Goal: Transaction & Acquisition: Subscribe to service/newsletter

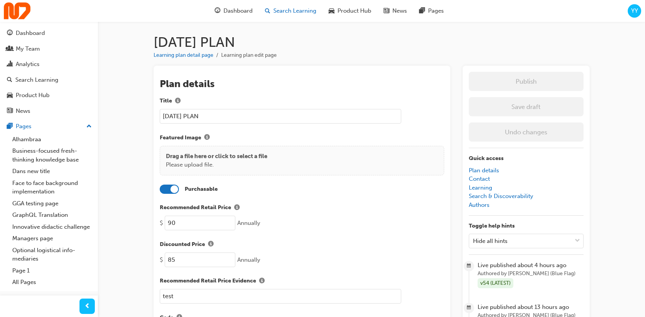
click at [285, 11] on span "Search Learning" at bounding box center [294, 11] width 43 height 9
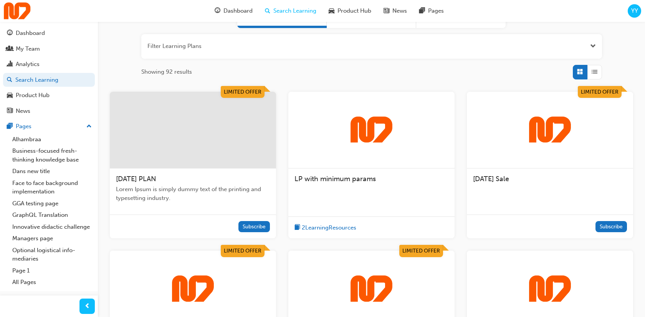
scroll to position [122, 0]
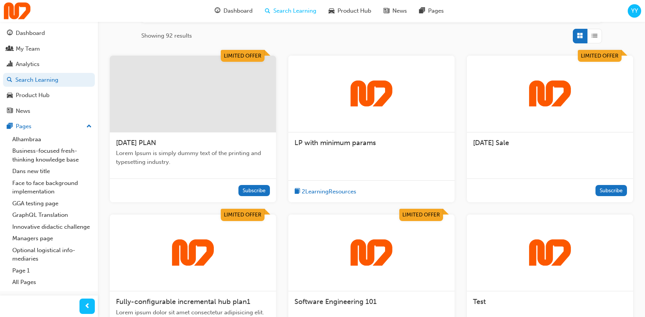
click at [254, 170] on div "TUESDAY PLAN Lorem Ipsum is simply dummy text of the printing and typesetting i…" at bounding box center [193, 156] width 166 height 46
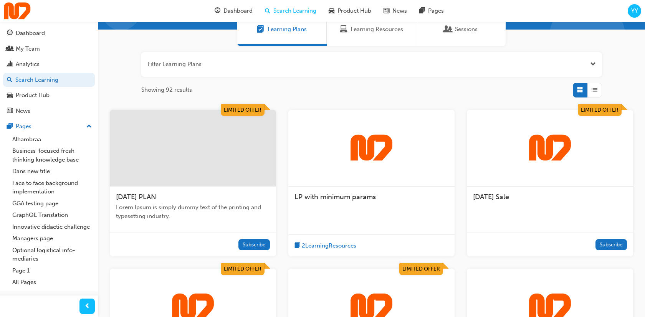
scroll to position [101, 0]
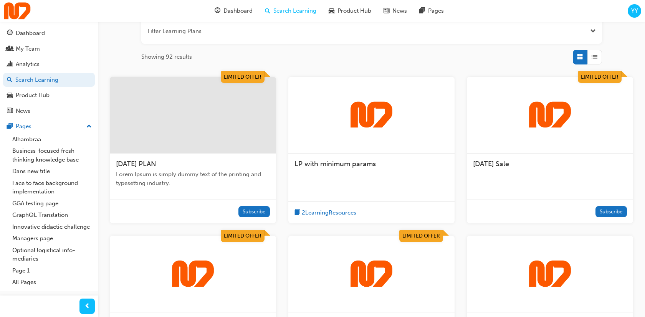
click at [210, 161] on div "TUESDAY PLAN" at bounding box center [193, 164] width 154 height 9
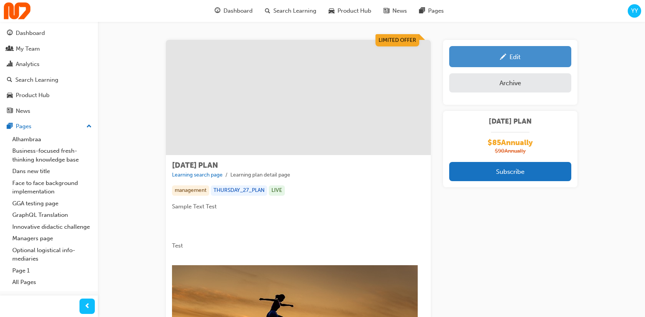
click at [522, 63] on link "Edit" at bounding box center [510, 56] width 122 height 21
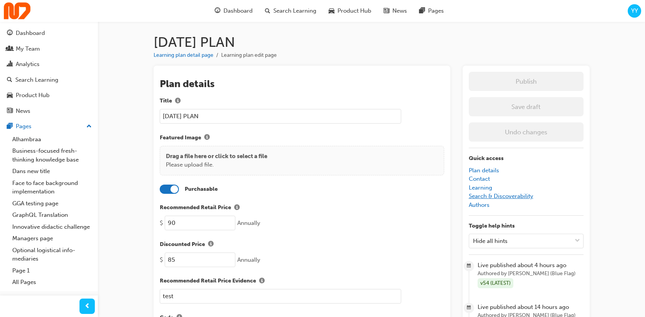
click at [507, 197] on link "Search & Discoverability" at bounding box center [501, 196] width 65 height 7
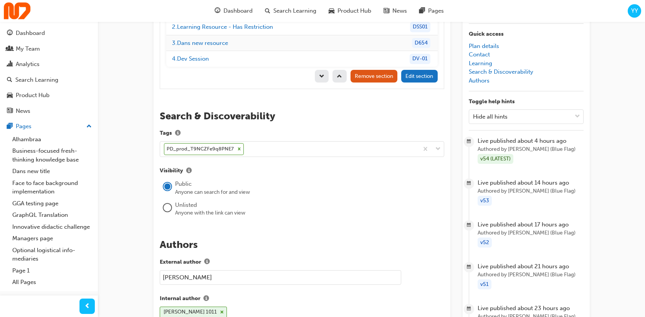
scroll to position [1218, 0]
click at [288, 12] on span "Search Learning" at bounding box center [294, 11] width 43 height 9
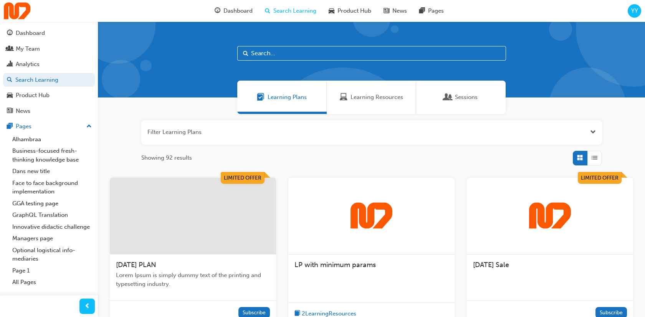
click at [542, 219] on img at bounding box center [550, 215] width 42 height 27
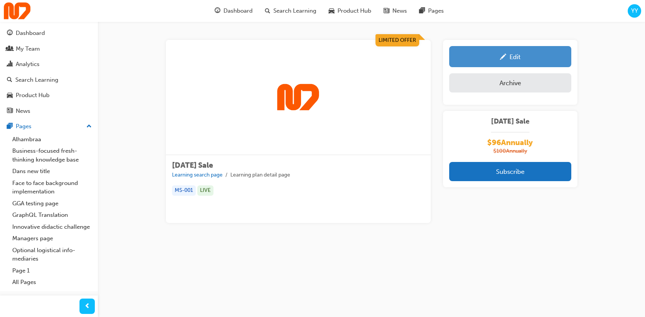
click at [525, 57] on div "Edit" at bounding box center [510, 57] width 111 height 10
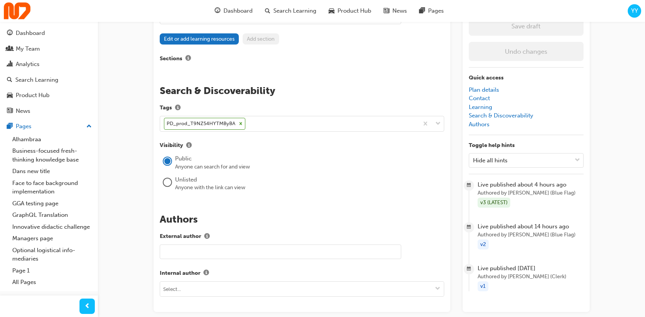
scroll to position [796, 0]
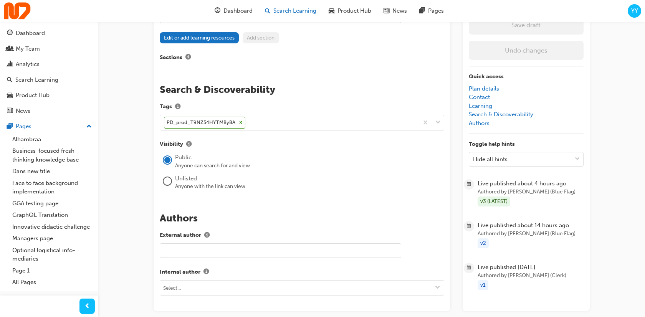
click at [303, 12] on span "Search Learning" at bounding box center [294, 11] width 43 height 9
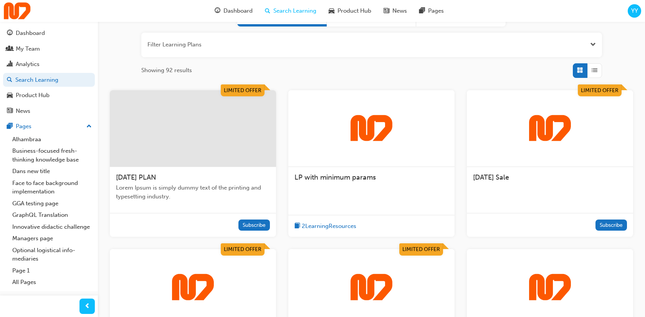
scroll to position [153, 0]
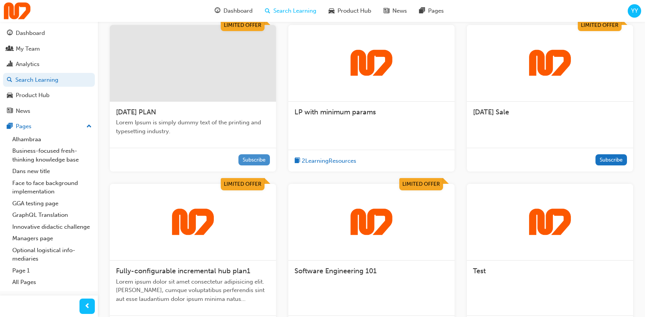
click at [257, 158] on button "Subscribe" at bounding box center [255, 159] width 32 height 11
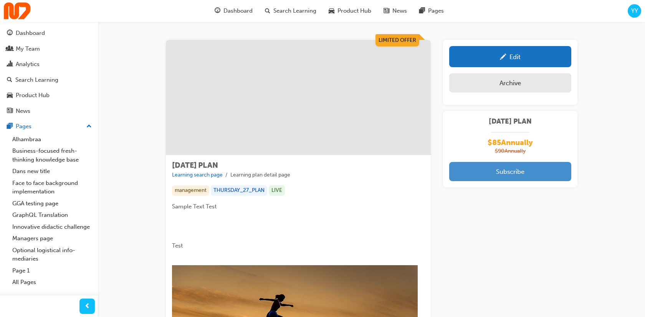
click at [479, 175] on button "Subscribe" at bounding box center [510, 171] width 122 height 19
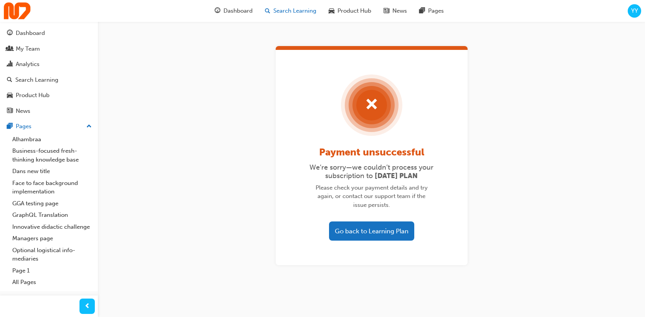
click at [295, 12] on span "Search Learning" at bounding box center [294, 11] width 43 height 9
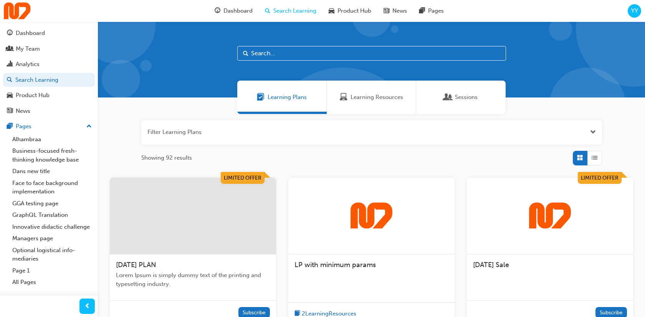
scroll to position [25, 0]
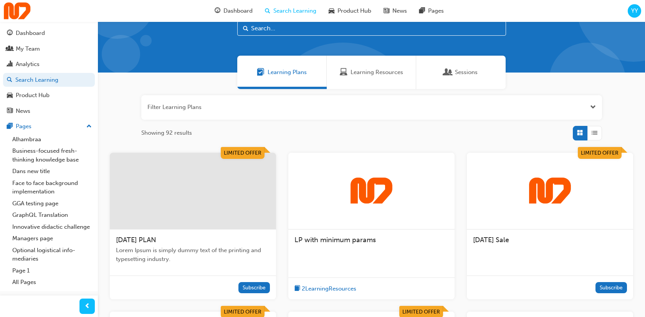
click at [588, 253] on div "[DATE] Sale" at bounding box center [550, 244] width 166 height 29
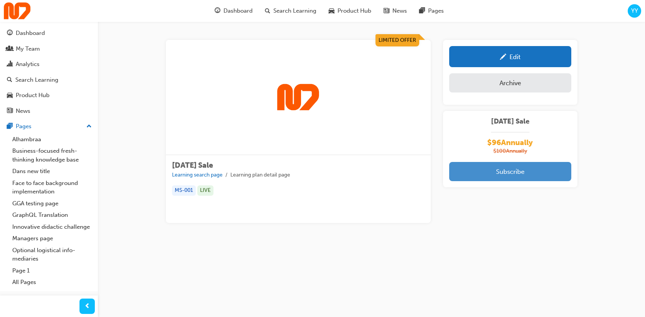
click at [512, 176] on button "Subscribe" at bounding box center [510, 171] width 122 height 19
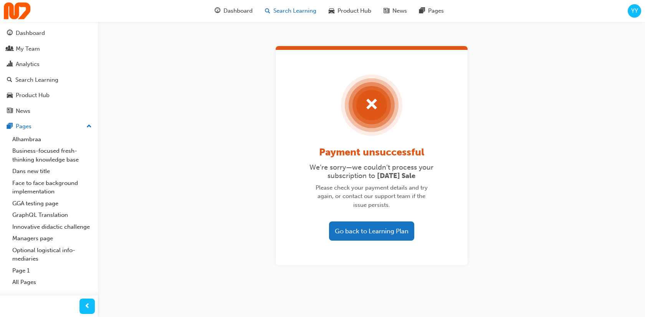
click at [298, 10] on span "Search Learning" at bounding box center [294, 11] width 43 height 9
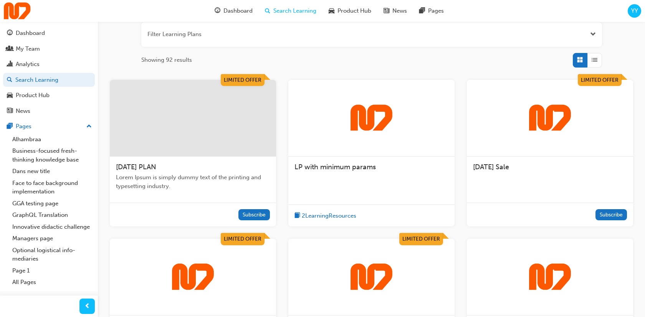
scroll to position [125, 0]
